Goal: Transaction & Acquisition: Book appointment/travel/reservation

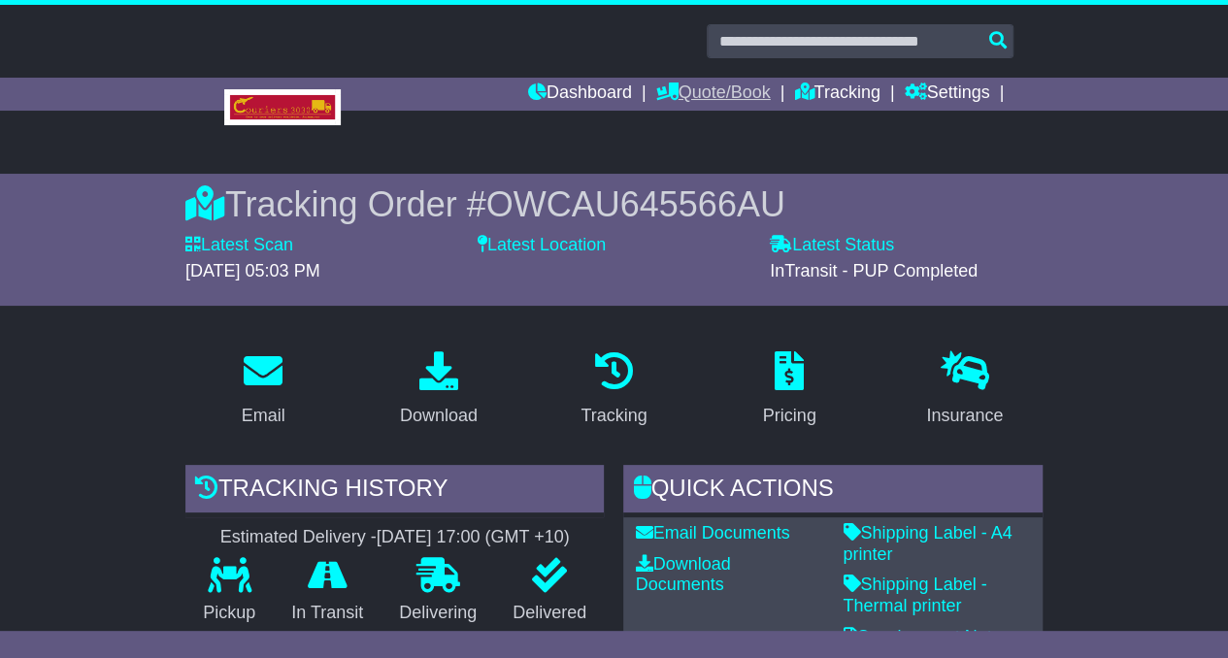
click at [714, 82] on link "Quote/Book" at bounding box center [713, 94] width 115 height 33
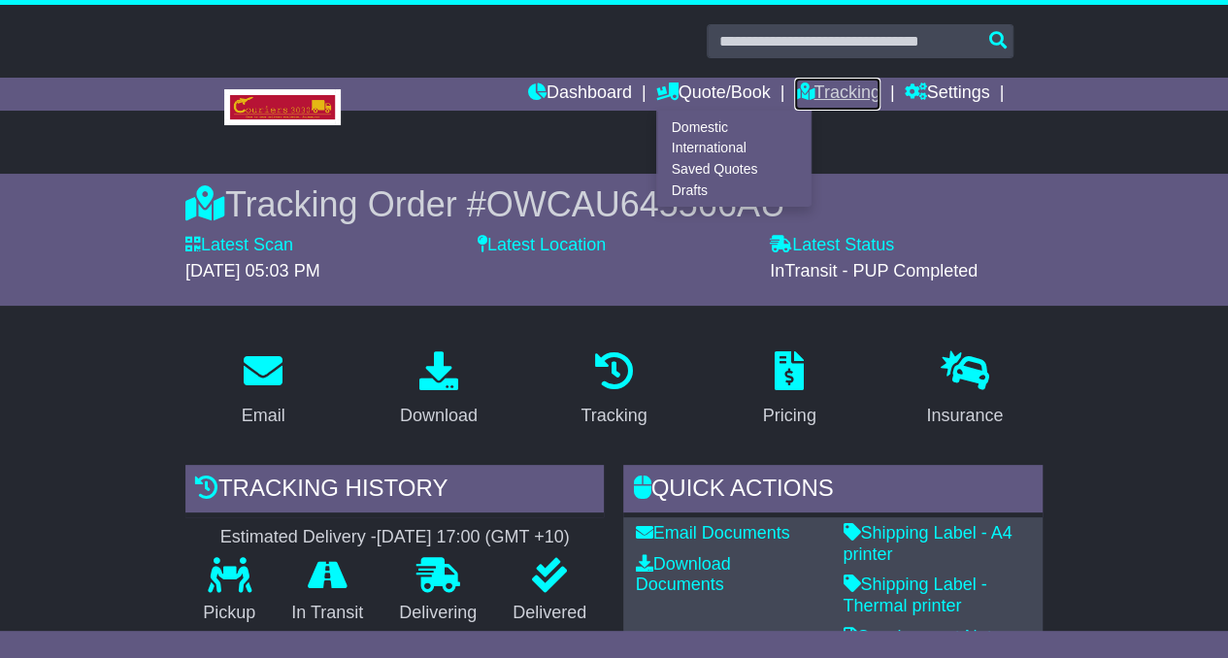
click at [832, 91] on link "Tracking" at bounding box center [836, 94] width 85 height 33
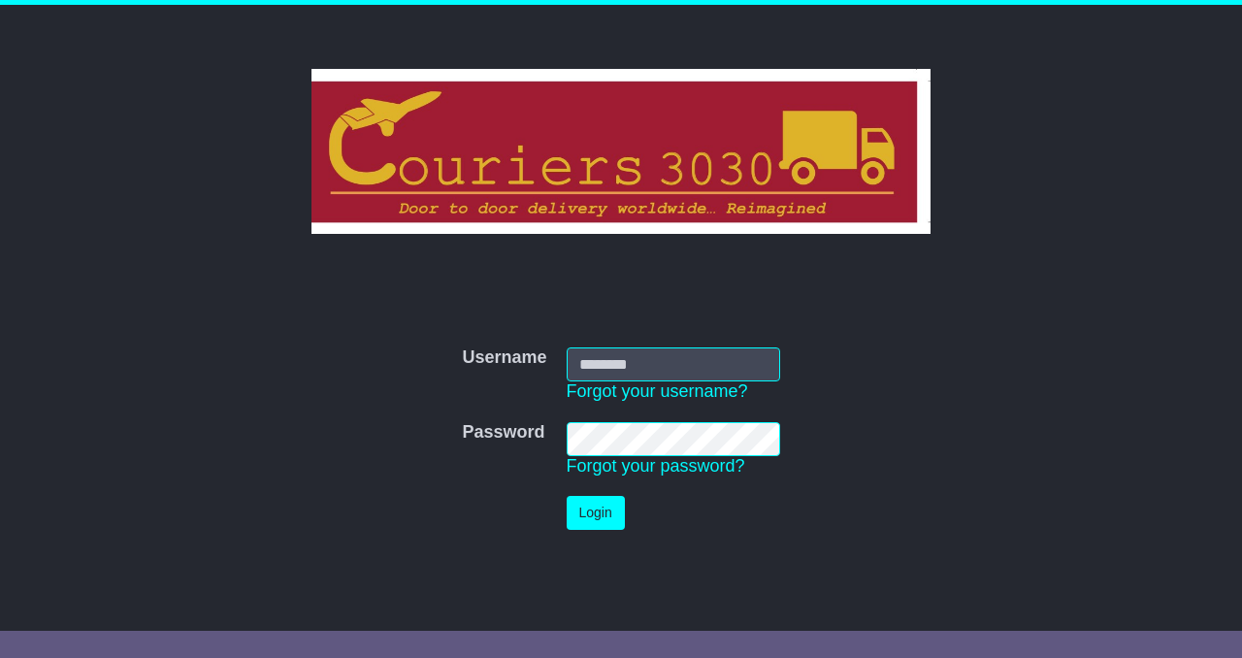
type input "**********"
click at [611, 514] on button "Login" at bounding box center [596, 513] width 58 height 34
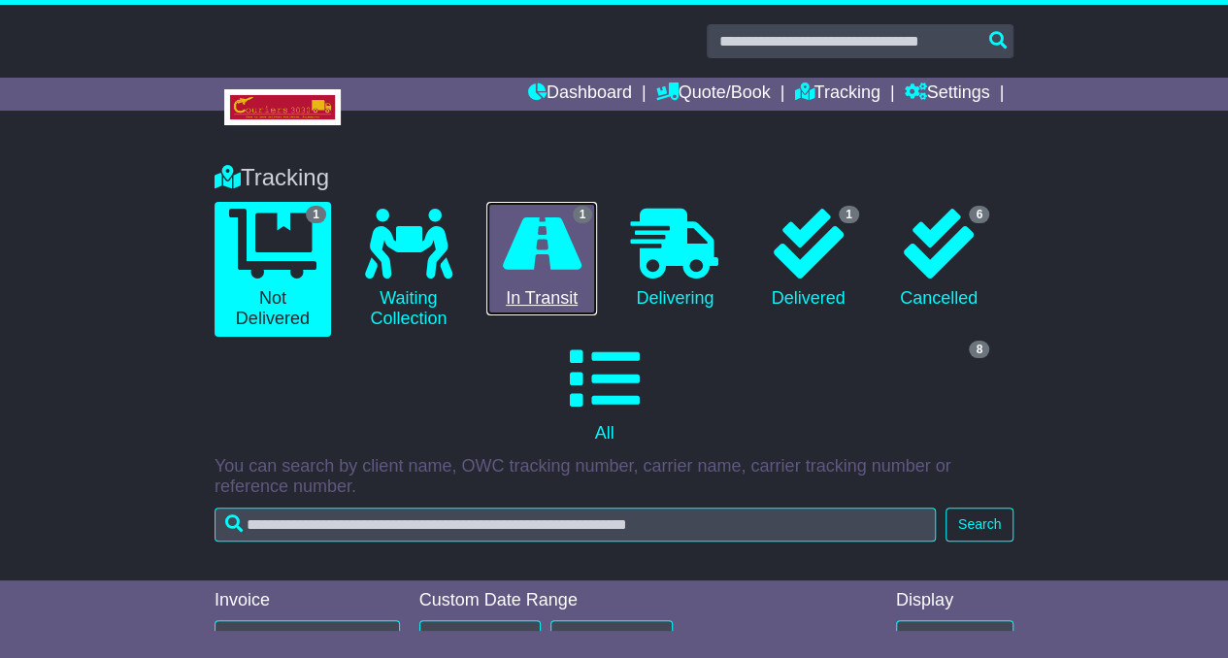
click at [553, 285] on link "1 In Transit" at bounding box center [541, 259] width 111 height 115
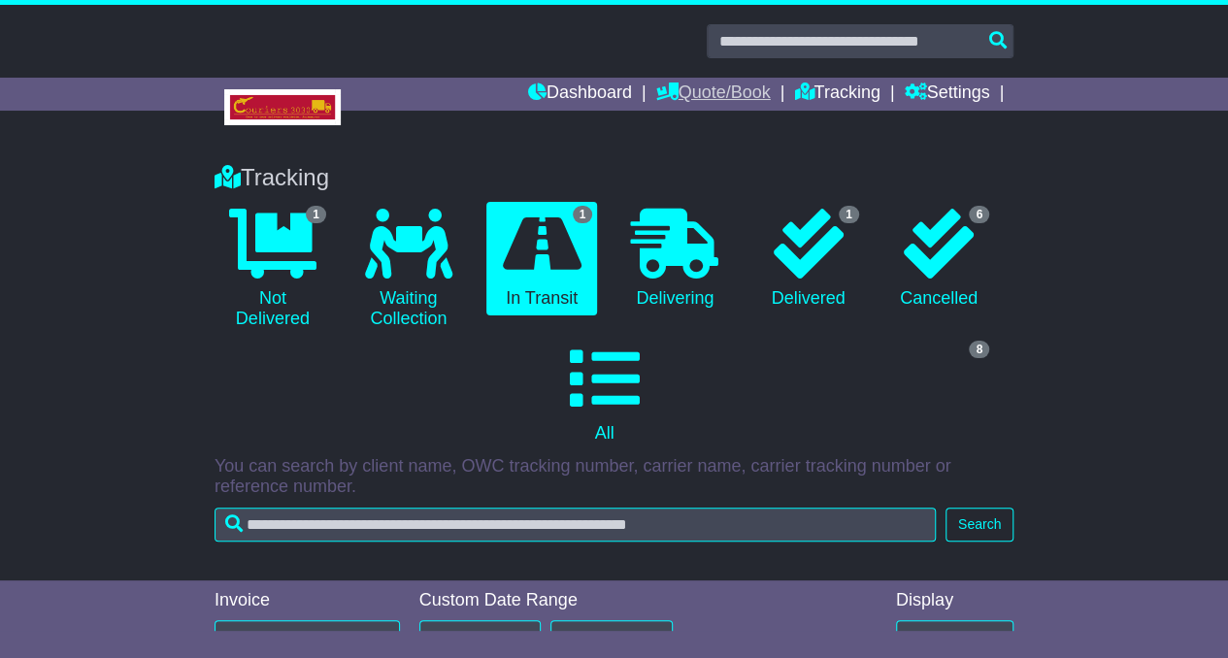
click at [697, 93] on link "Quote/Book" at bounding box center [713, 94] width 115 height 33
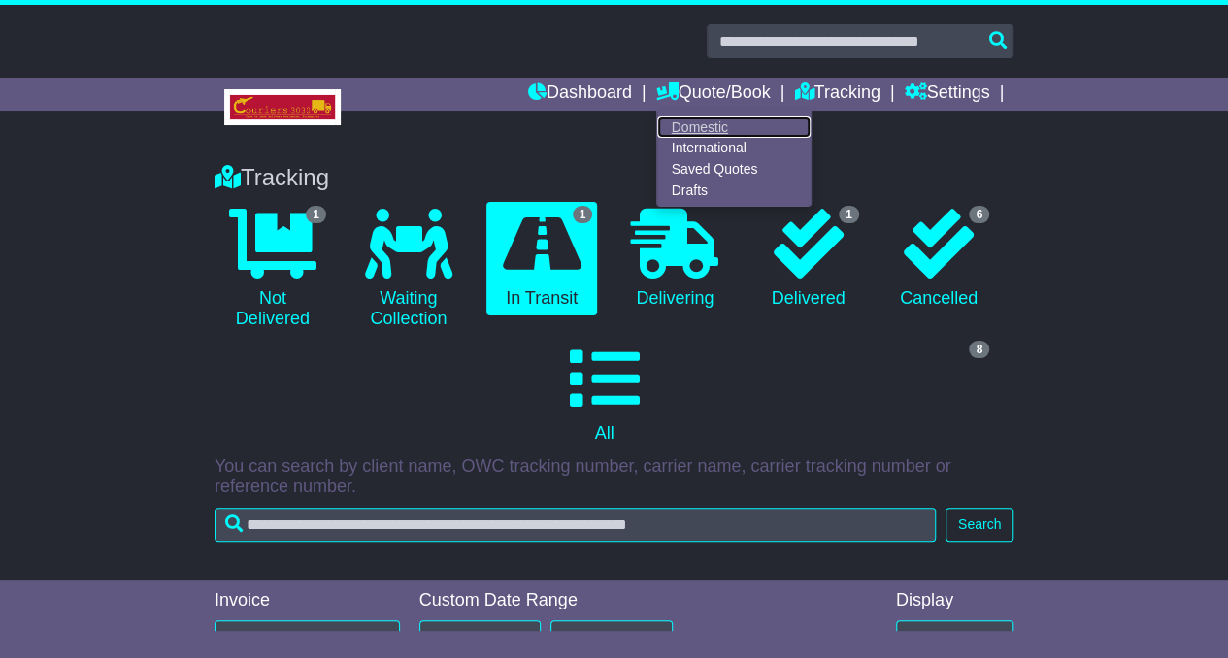
click at [681, 122] on link "Domestic" at bounding box center [733, 126] width 153 height 21
